Goal: Transaction & Acquisition: Purchase product/service

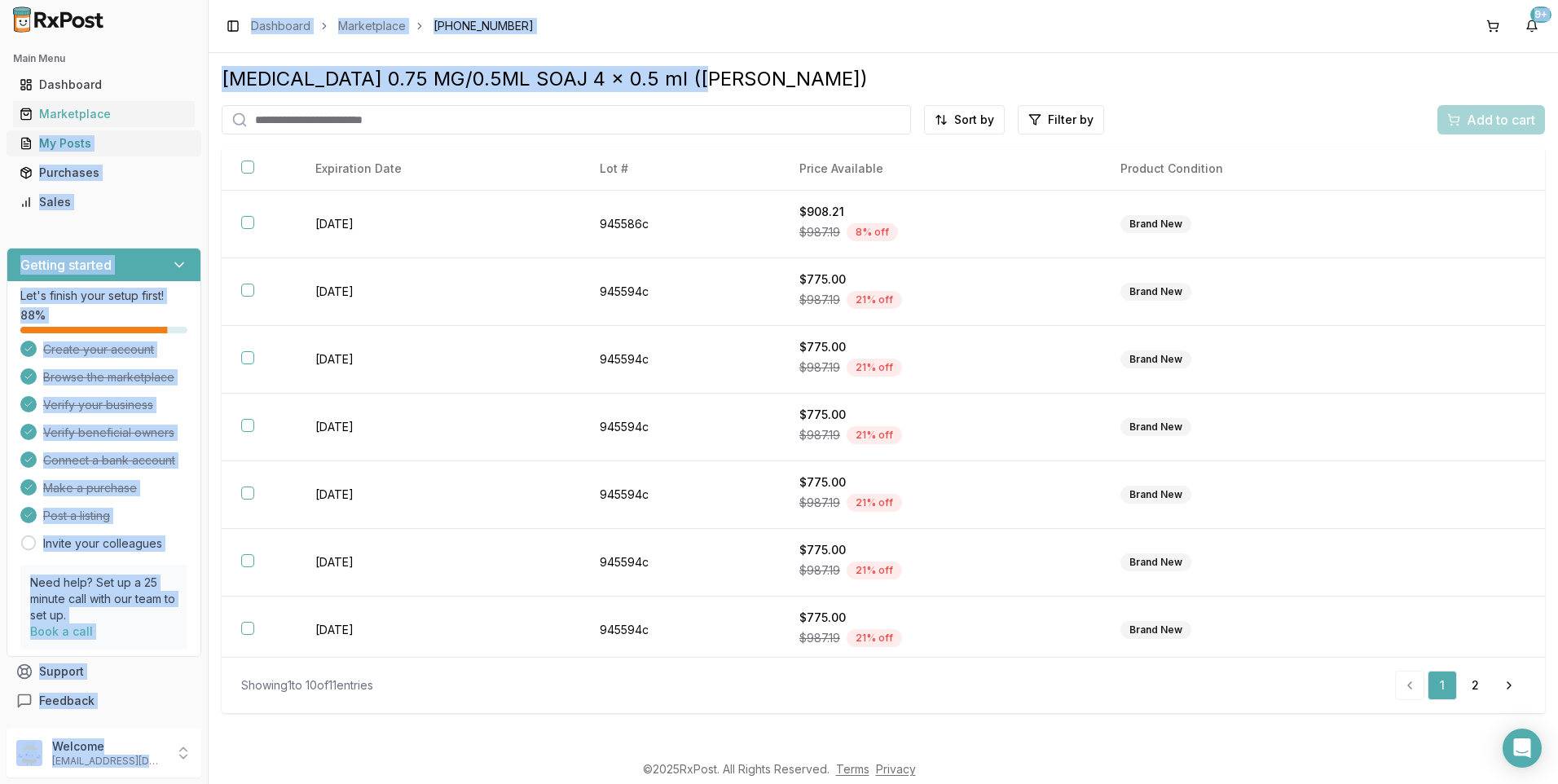
drag, startPoint x: 665, startPoint y: 84, endPoint x: 128, endPoint y: 153, distance: 541.4
click at [128, 153] on div "Main Menu Dashboard Marketplace My Posts Purchases Sales Getting started Let's …" at bounding box center [779, 392] width 1558 height 784
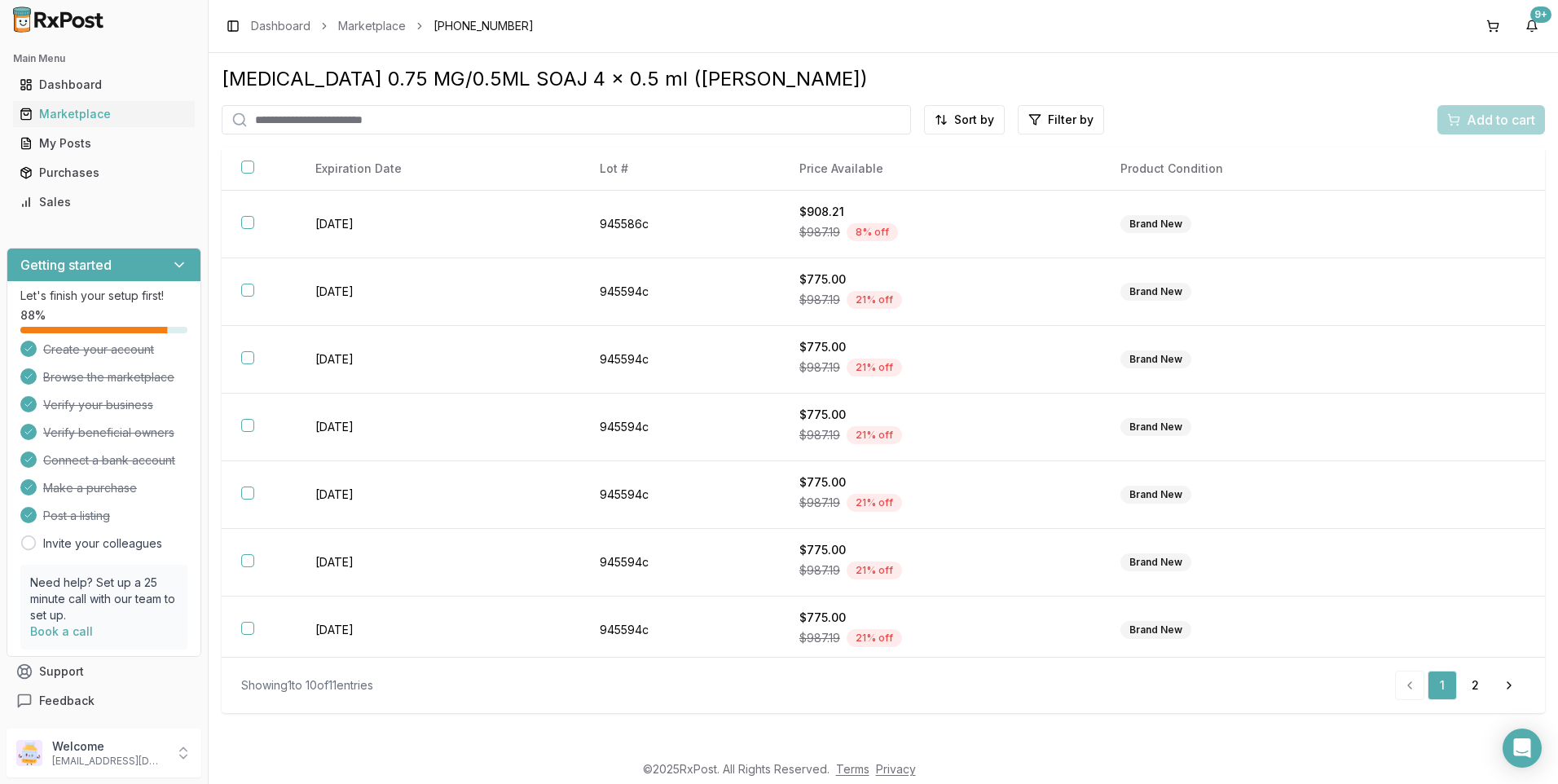
drag, startPoint x: 710, startPoint y: 97, endPoint x: 712, endPoint y: 86, distance: 11.2
click at [712, 86] on div "[MEDICAL_DATA] 0.75 MG/0.5ML SOAJ 4 x 0.5 ml (LILLY) Sort by Filter by Add to c…" at bounding box center [884, 389] width 1323 height 647
drag, startPoint x: 712, startPoint y: 86, endPoint x: 684, endPoint y: 74, distance: 30.5
click at [684, 74] on div "[MEDICAL_DATA] 0.75 MG/0.5ML SOAJ 4 x 0.5 ml ([PERSON_NAME])" at bounding box center [884, 78] width 1323 height 26
drag, startPoint x: 680, startPoint y: 73, endPoint x: 211, endPoint y: 72, distance: 469.0
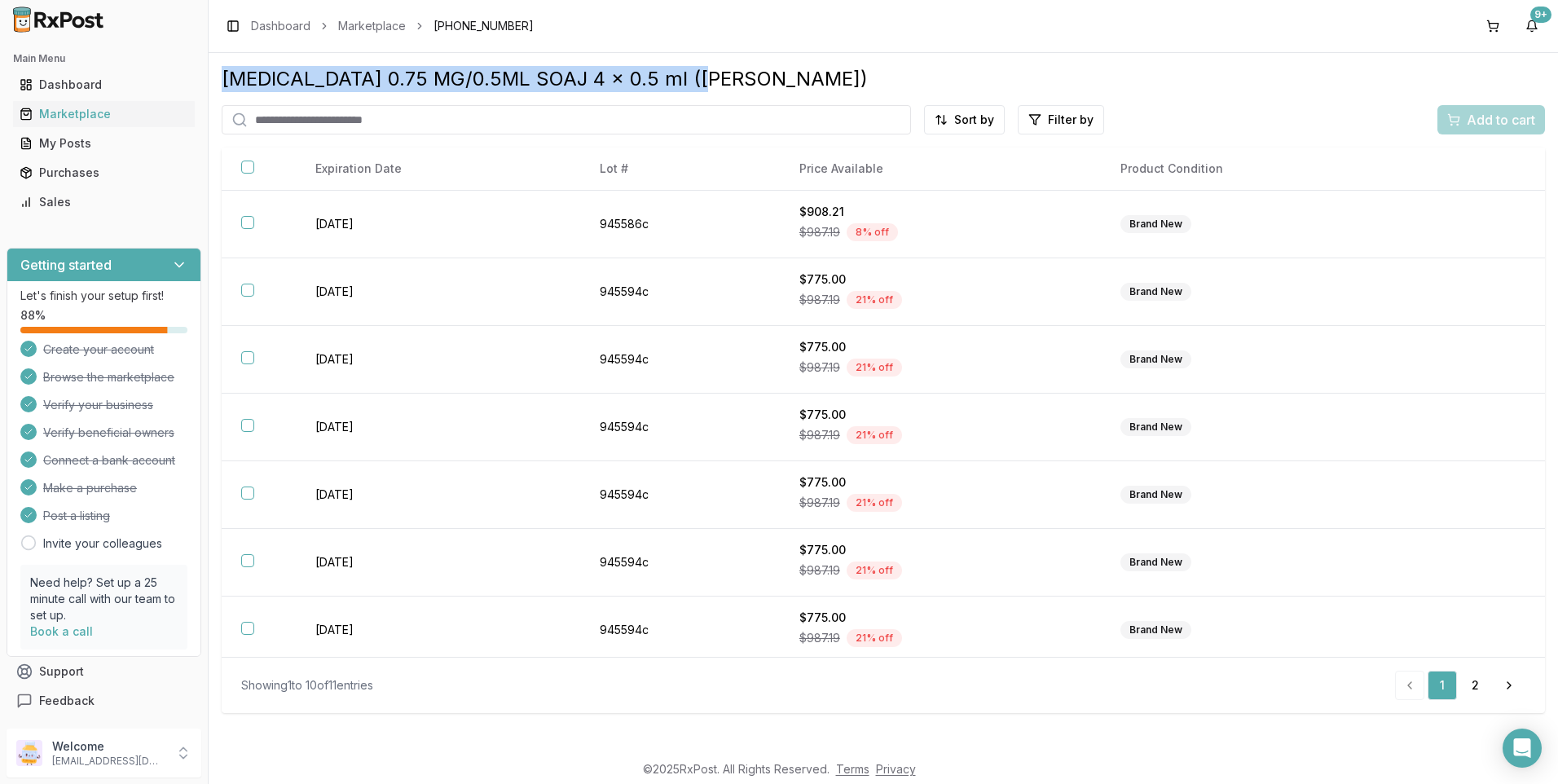
click at [211, 72] on div "[MEDICAL_DATA] 0.75 MG/0.5ML SOAJ 4 x 0.5 ml (LILLY) Sort by Filter by Add to c…" at bounding box center [884, 402] width 1349 height 698
click at [686, 89] on div "[MEDICAL_DATA] 0.75 MG/0.5ML SOAJ 4 x 0.5 ml ([PERSON_NAME])" at bounding box center [884, 78] width 1323 height 26
click at [86, 24] on img at bounding box center [58, 19] width 104 height 26
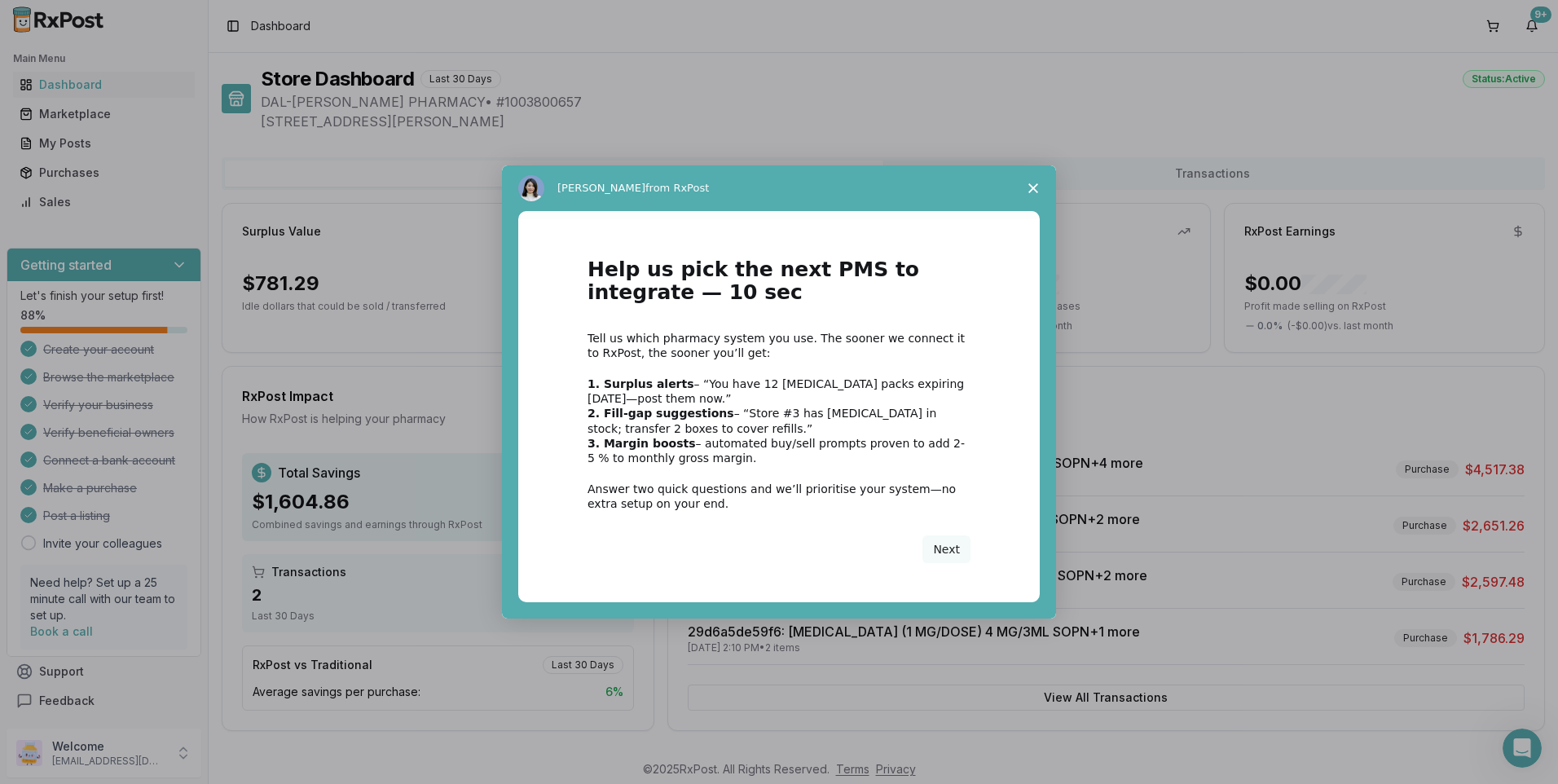
click at [1047, 191] on span "Close survey" at bounding box center [1033, 188] width 46 height 46
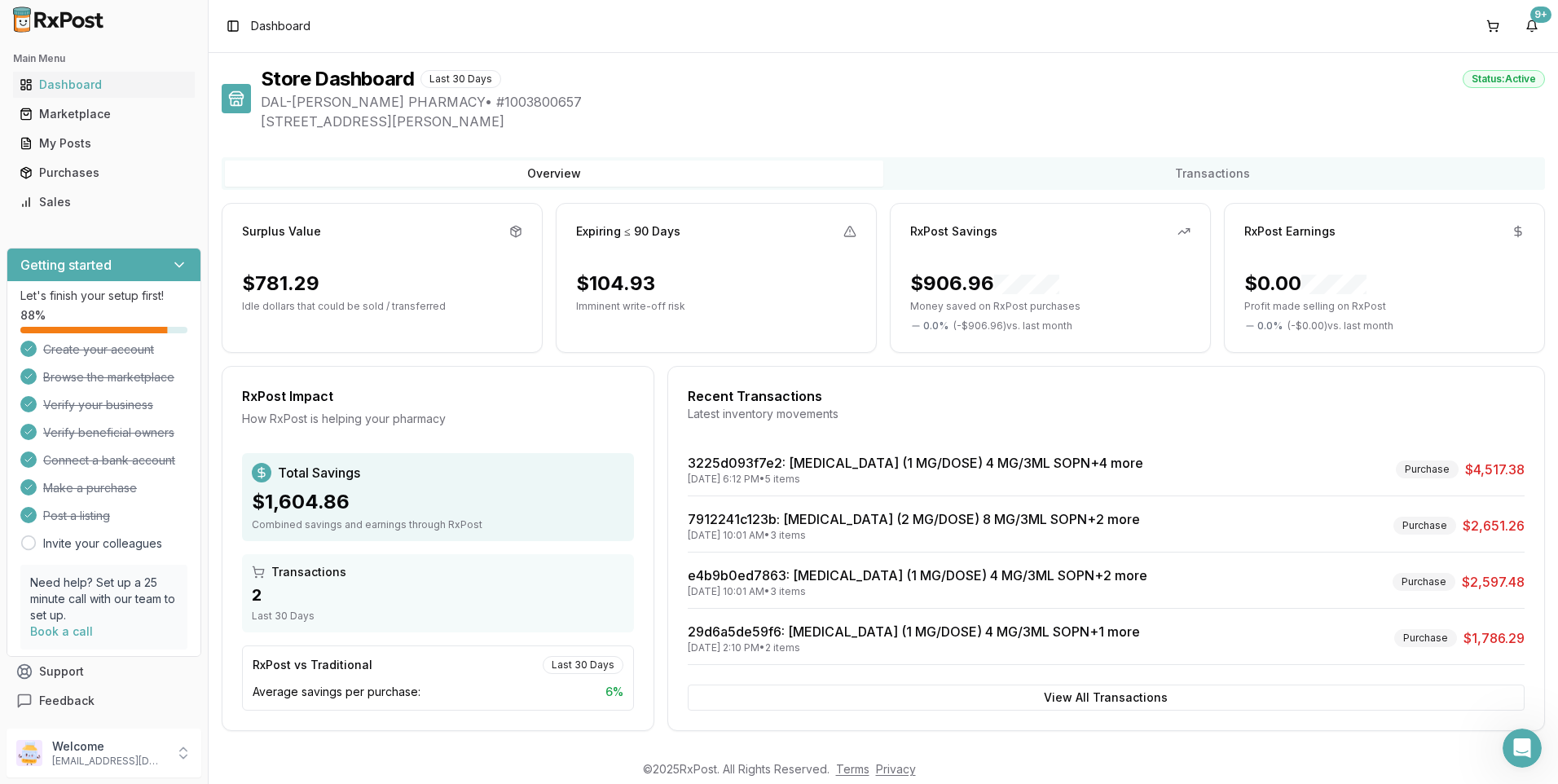
scroll to position [5, 0]
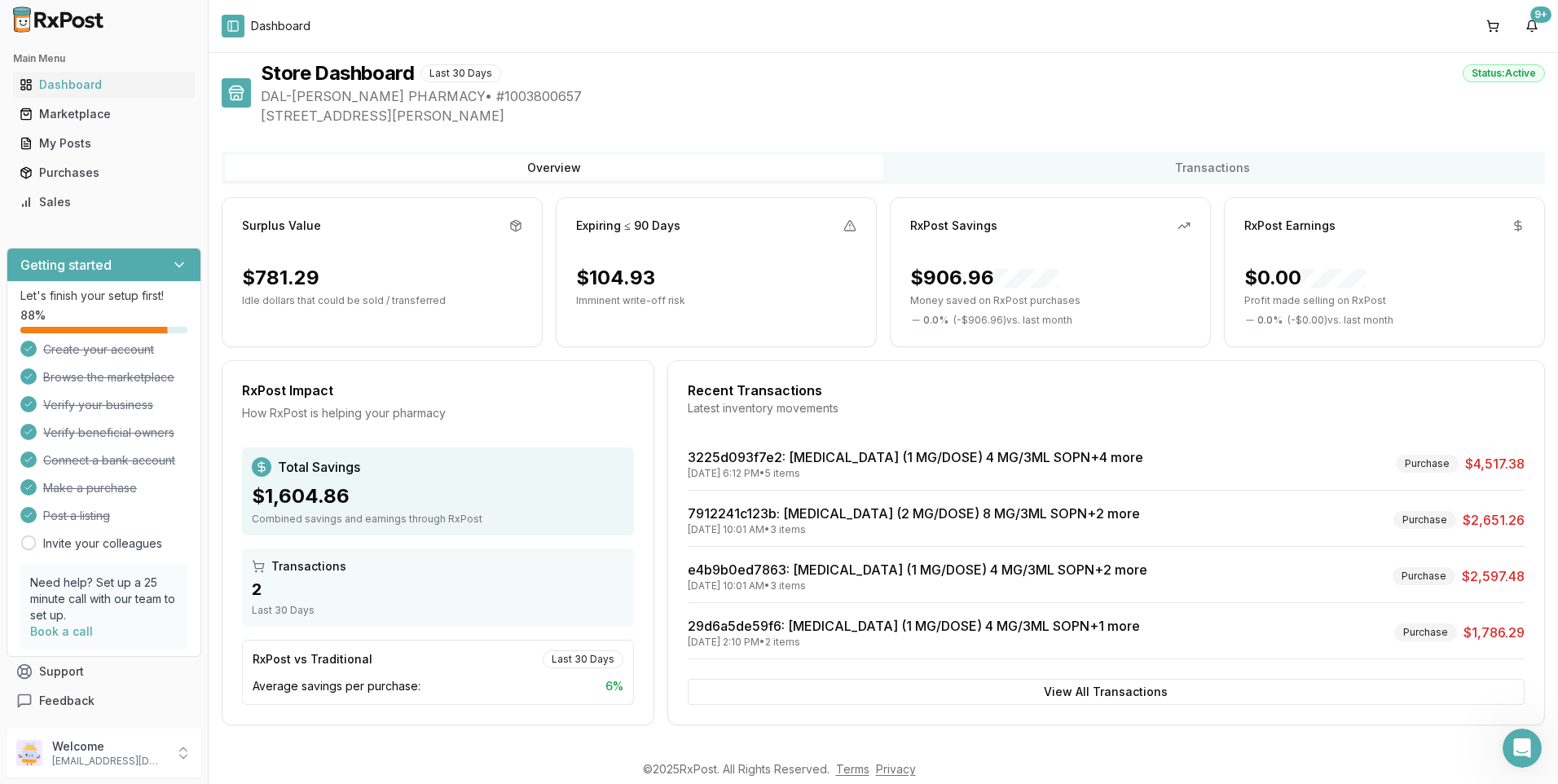
click at [239, 26] on button "Toggle Sidebar" at bounding box center [233, 26] width 23 height 23
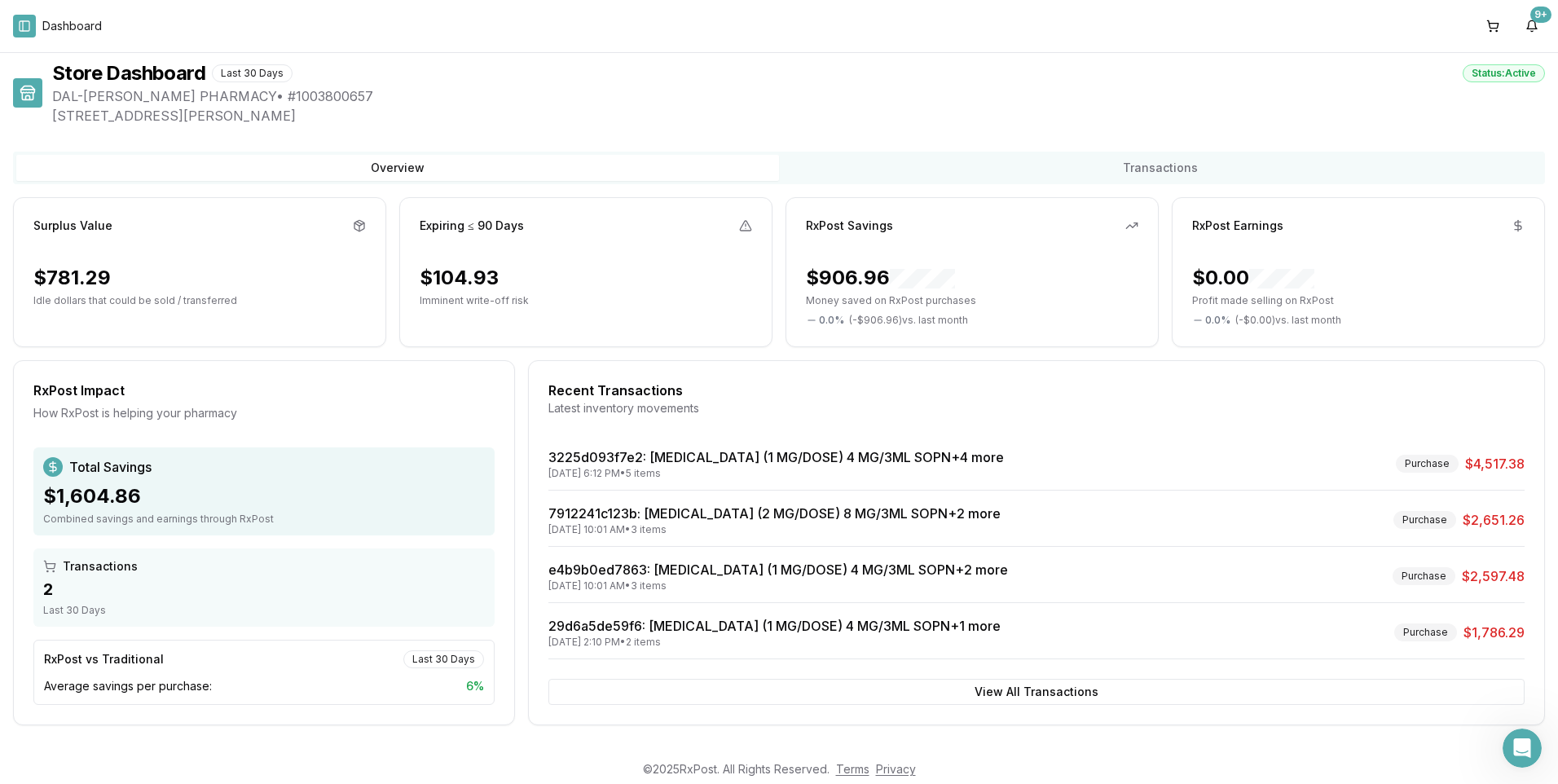
click at [28, 25] on button "Toggle Sidebar" at bounding box center [24, 26] width 23 height 23
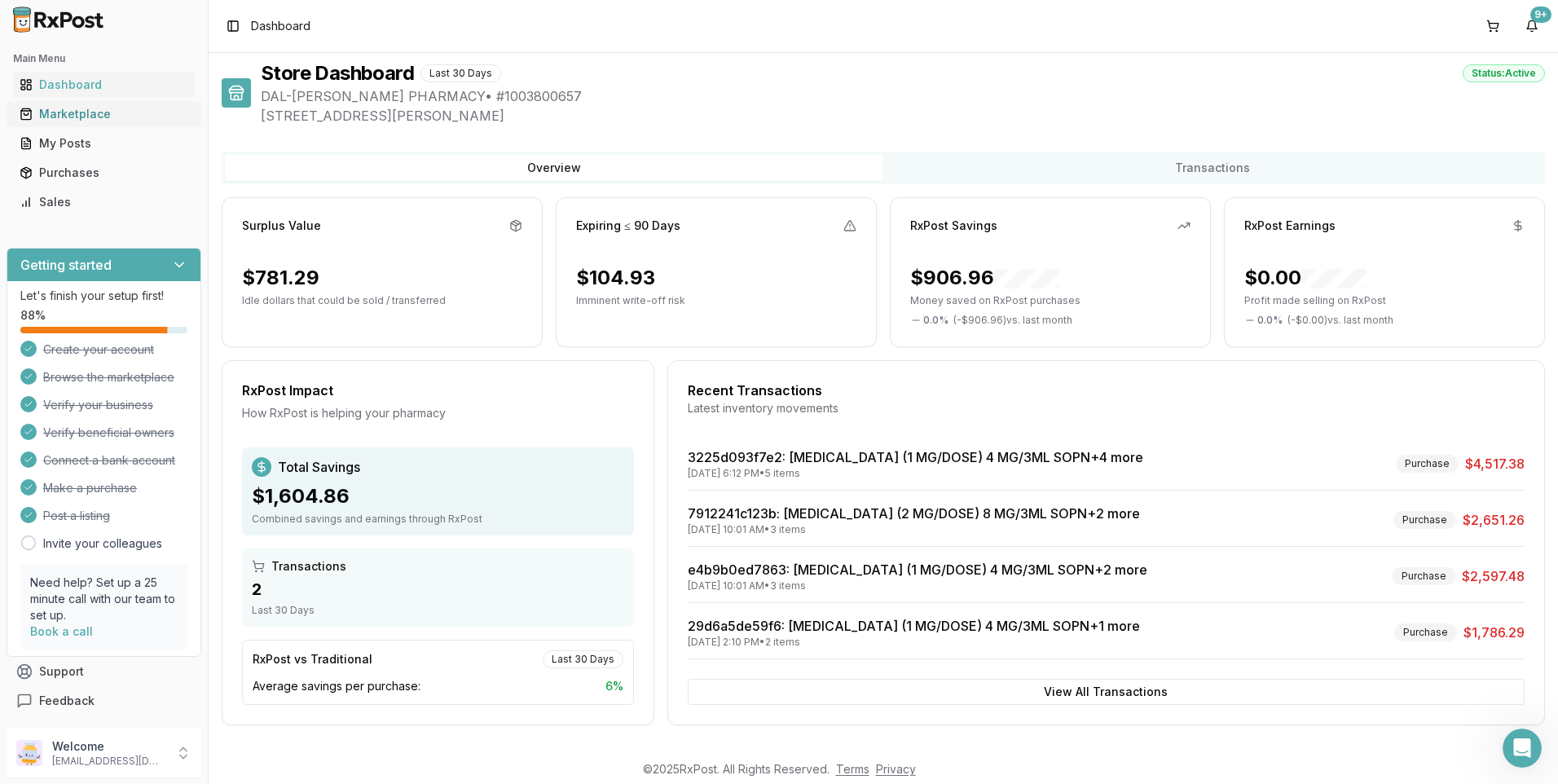
click at [75, 115] on div "Marketplace" at bounding box center [103, 114] width 169 height 16
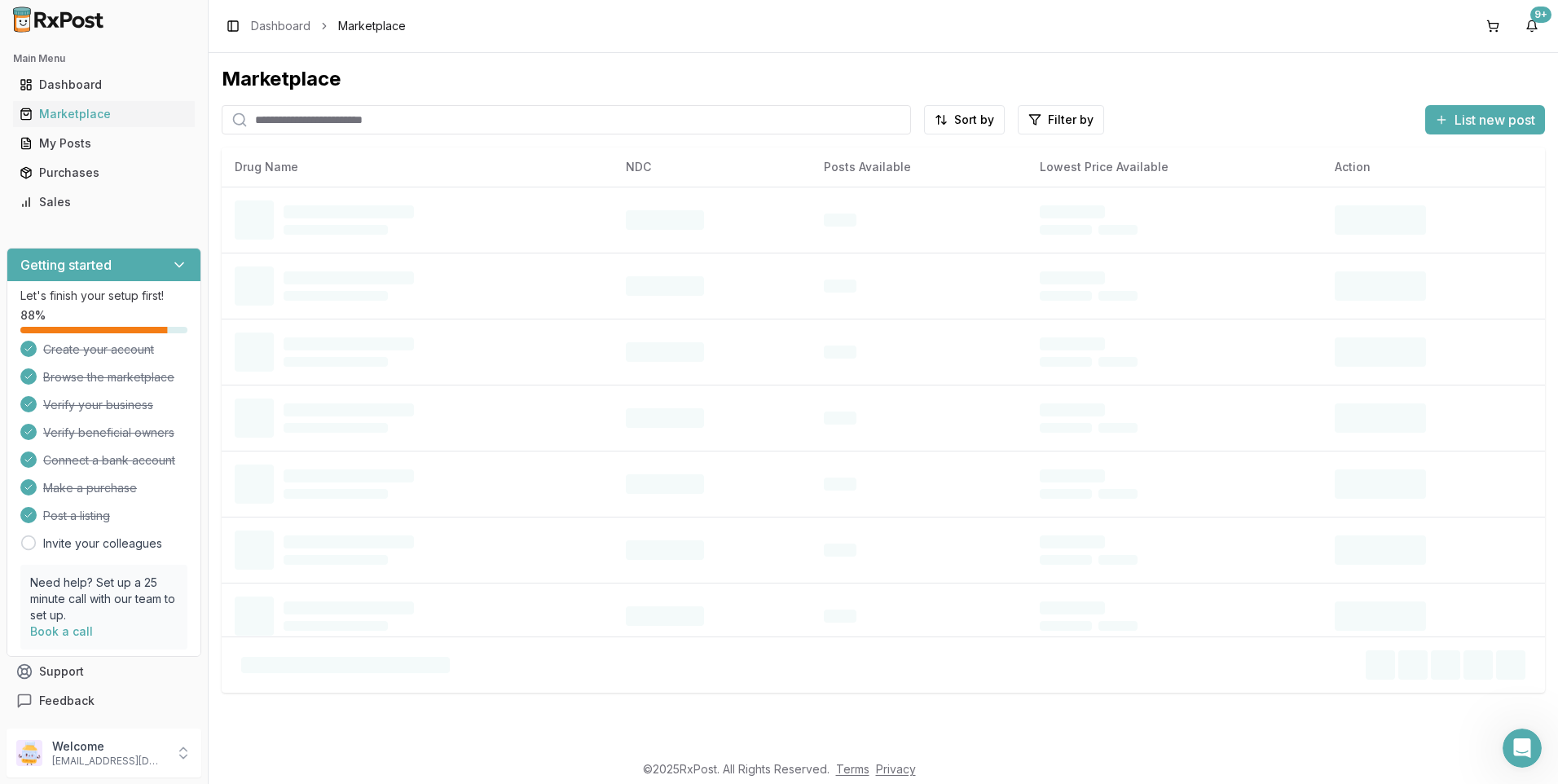
click at [290, 122] on input "search" at bounding box center [566, 120] width 689 height 29
type input "******"
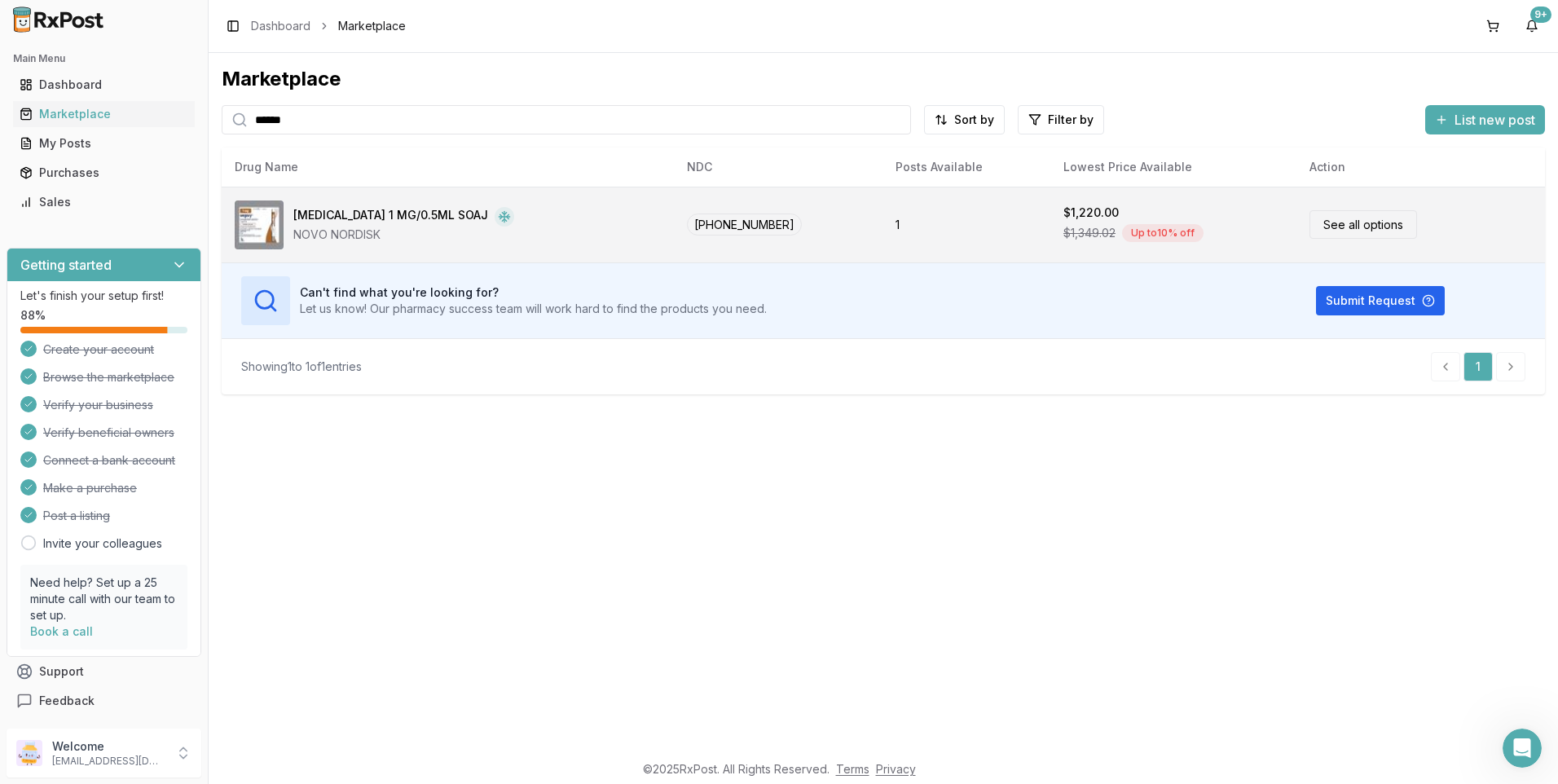
click at [388, 211] on div "[MEDICAL_DATA] 1 MG/0.5ML SOAJ" at bounding box center [390, 216] width 194 height 19
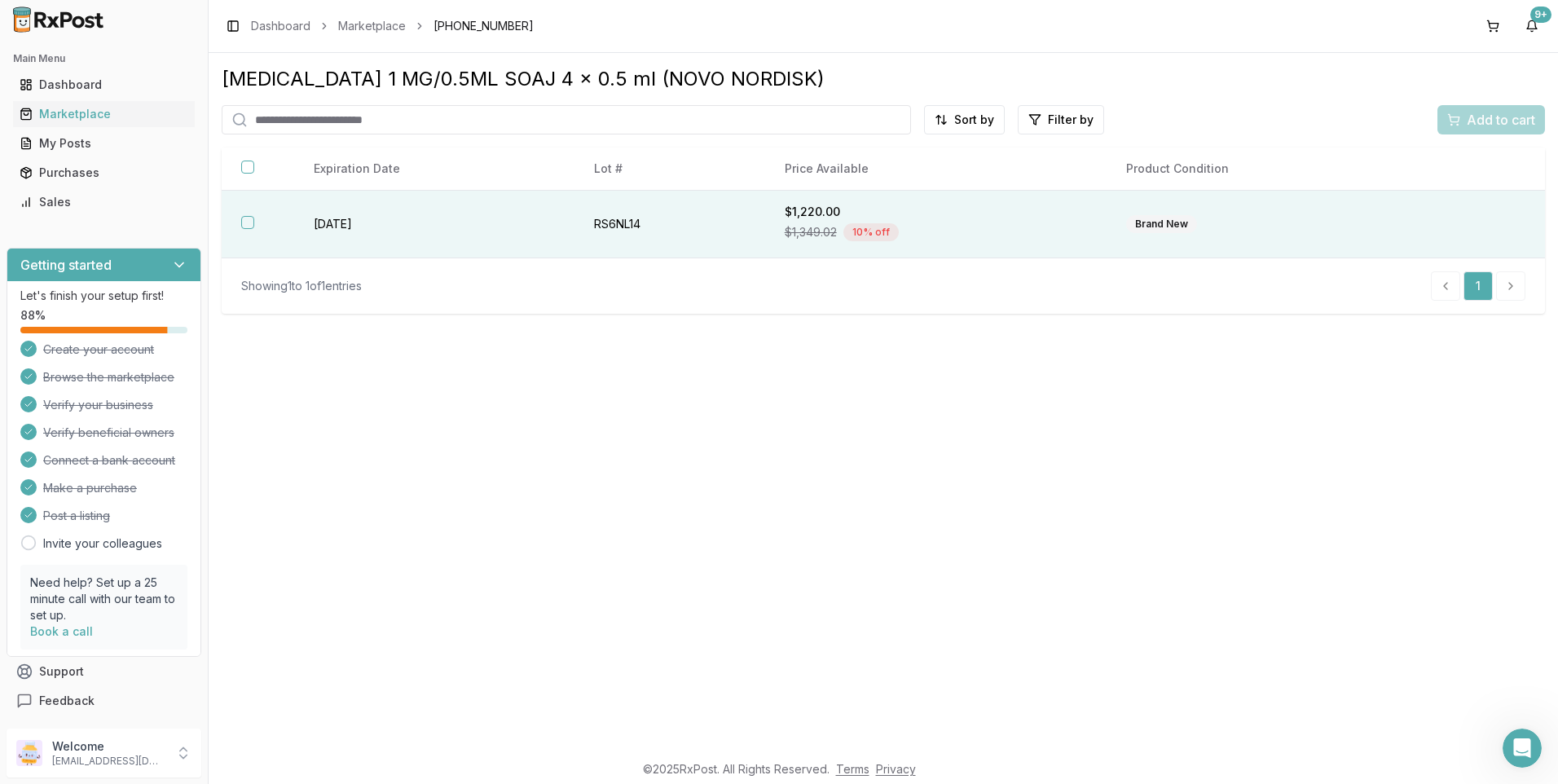
click at [239, 216] on th at bounding box center [257, 225] width 72 height 68
click at [1490, 116] on span "Add to cart" at bounding box center [1500, 120] width 68 height 19
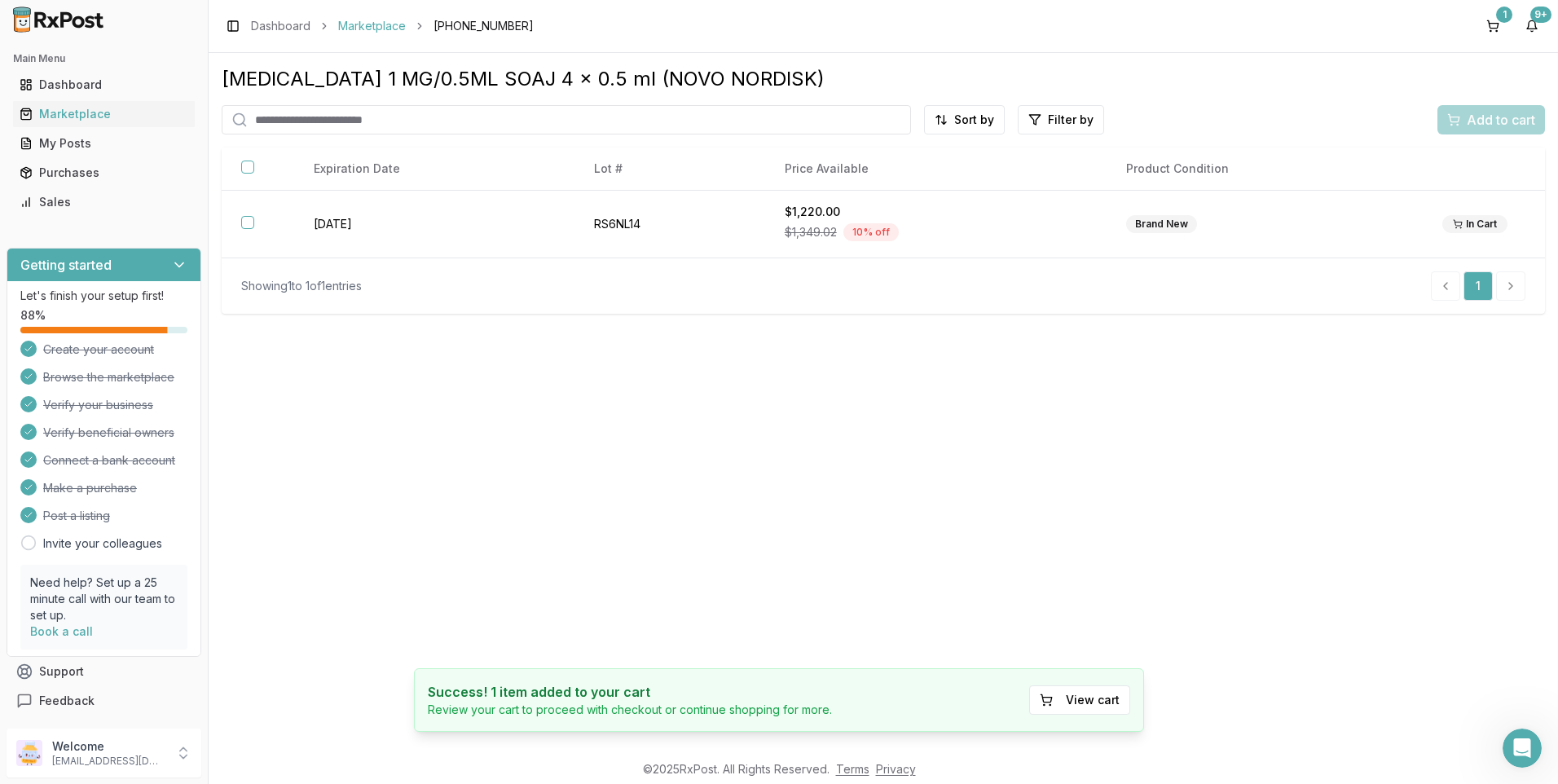
click at [361, 26] on link "Marketplace" at bounding box center [371, 26] width 68 height 16
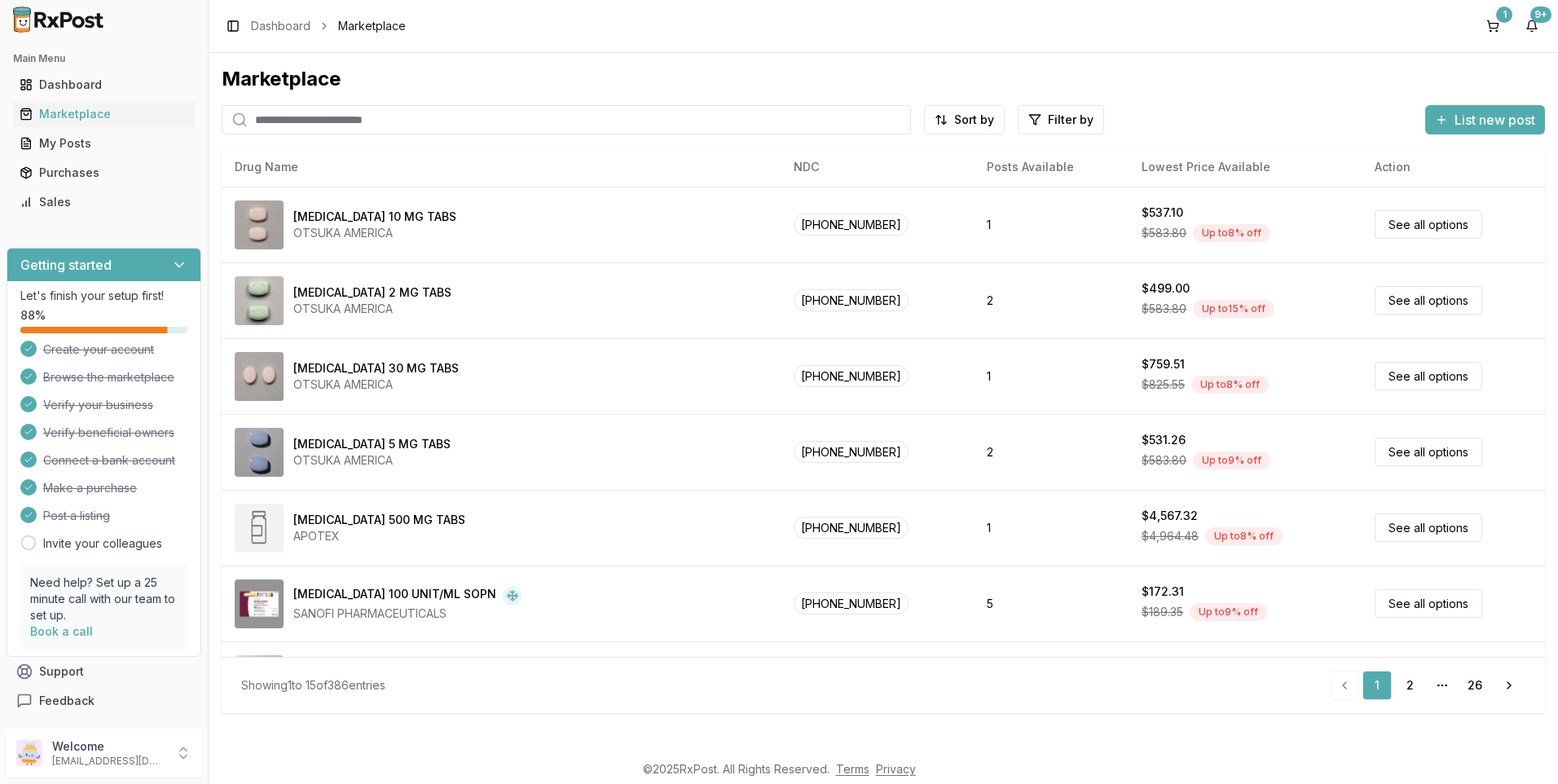
click at [282, 118] on input "search" at bounding box center [566, 120] width 689 height 29
type input "********"
